Goal: Information Seeking & Learning: Learn about a topic

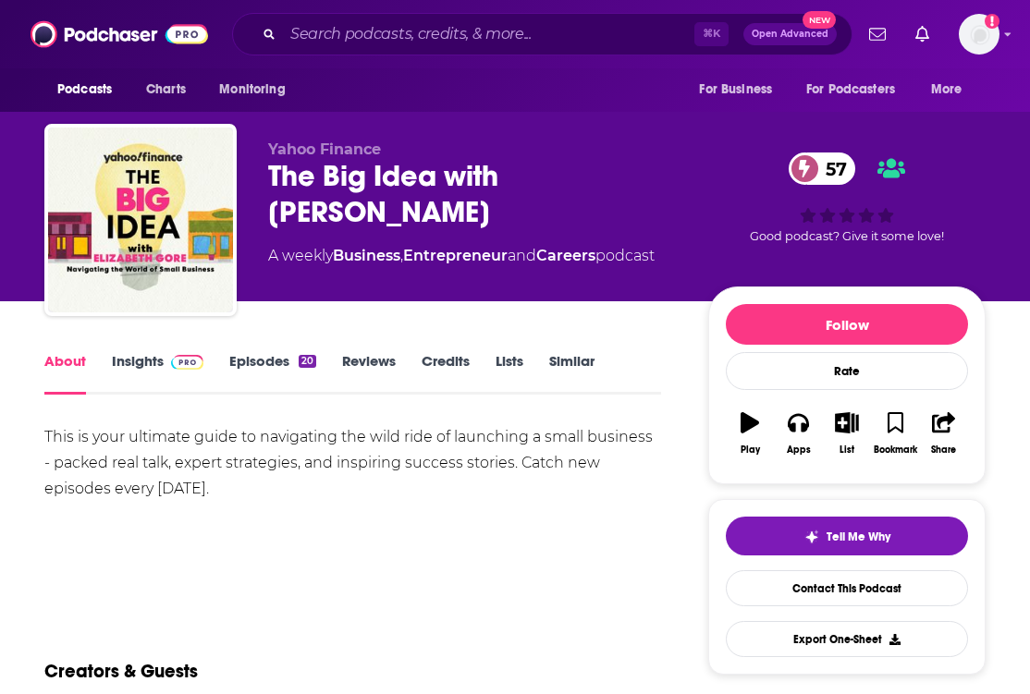
click at [153, 360] on link "Insights" at bounding box center [158, 373] width 92 height 43
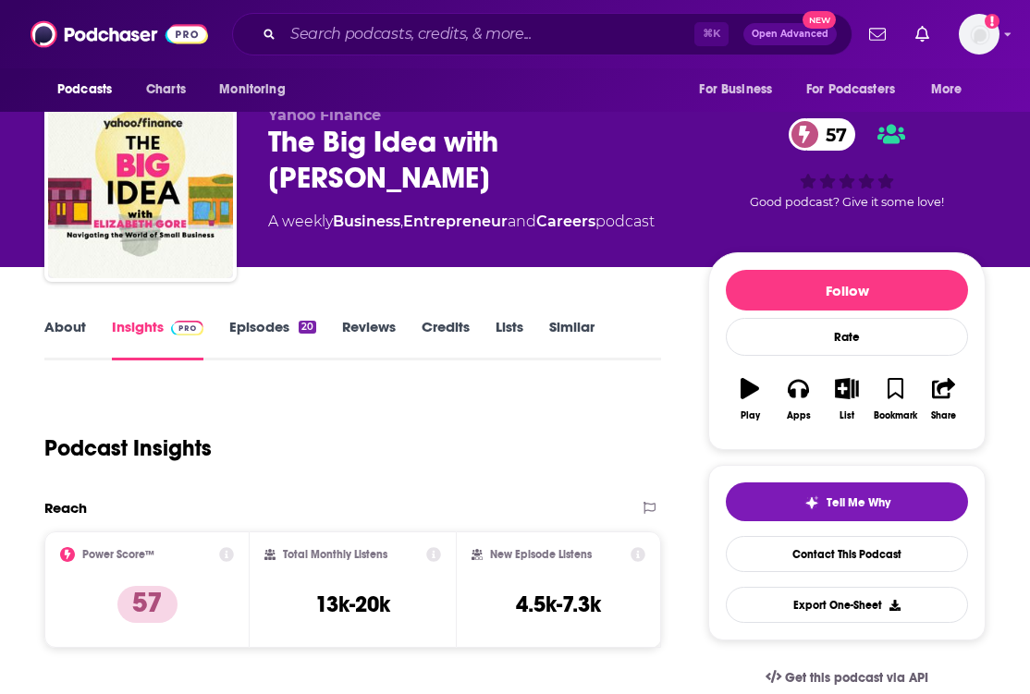
scroll to position [33, 0]
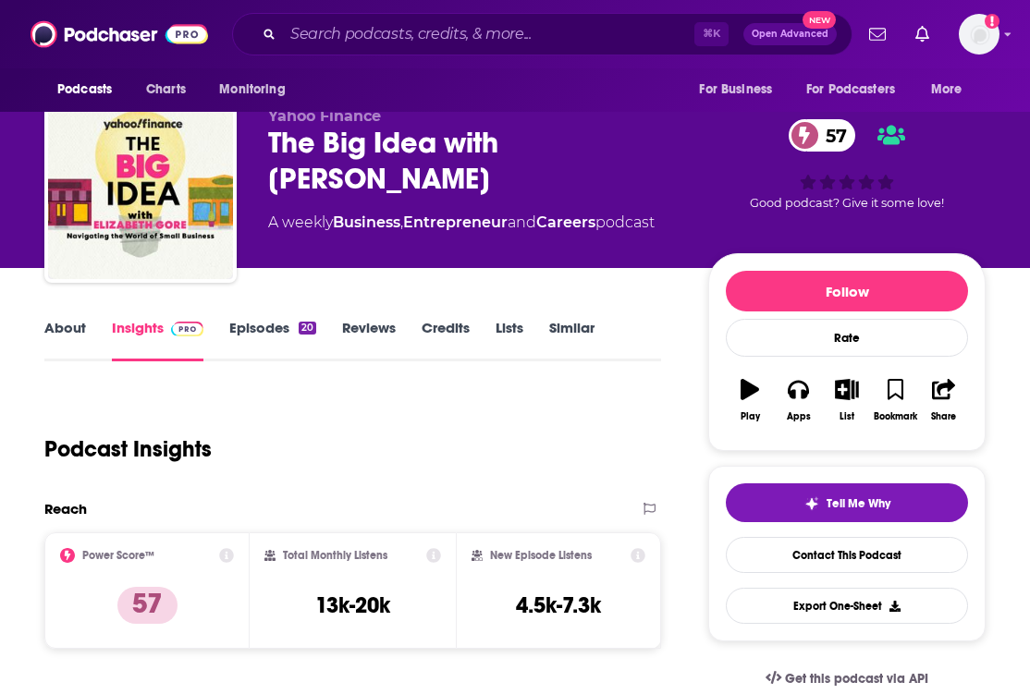
click at [278, 334] on link "Episodes 20" at bounding box center [272, 340] width 87 height 43
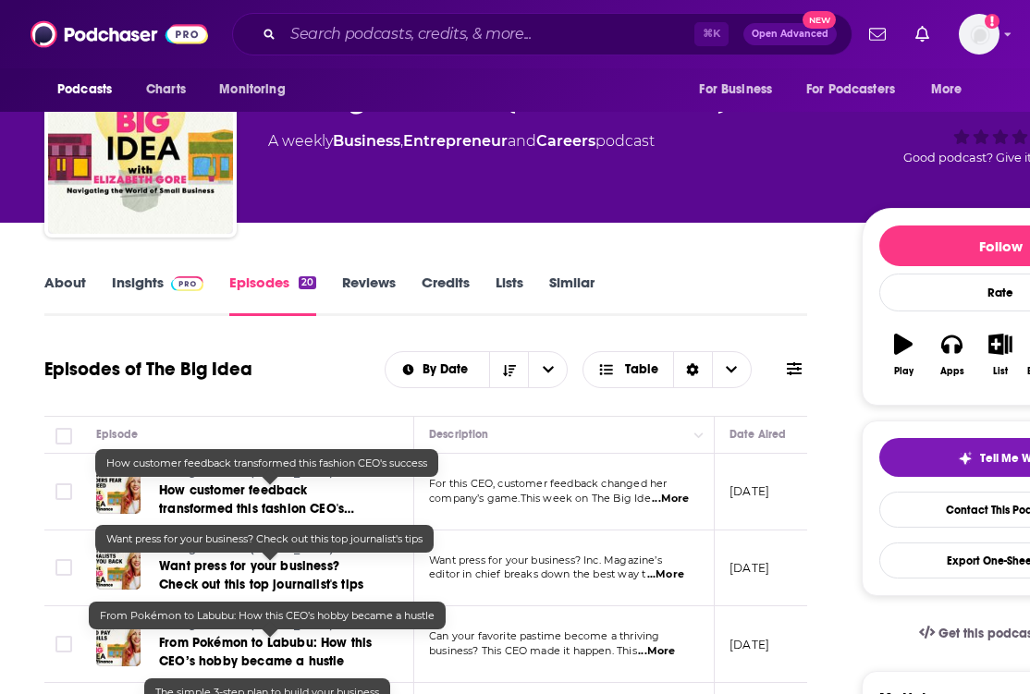
scroll to position [48, 0]
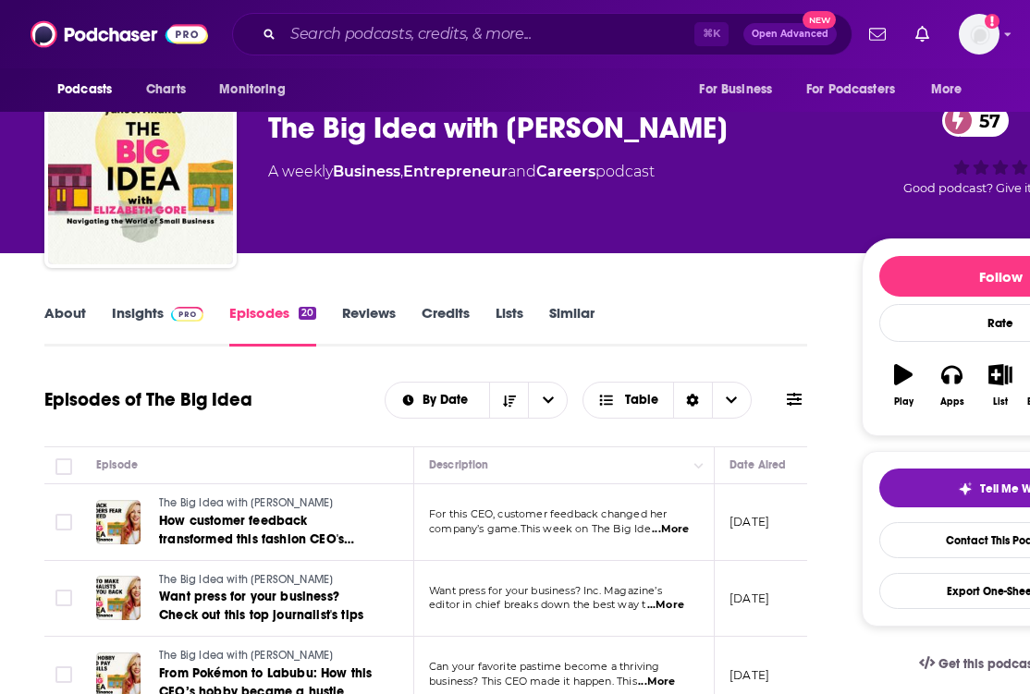
click at [184, 301] on div "About Insights Episodes 20 Reviews Credits Lists Similar" at bounding box center [425, 323] width 763 height 45
click at [153, 312] on link "Insights" at bounding box center [158, 325] width 92 height 43
